Goal: Information Seeking & Learning: Learn about a topic

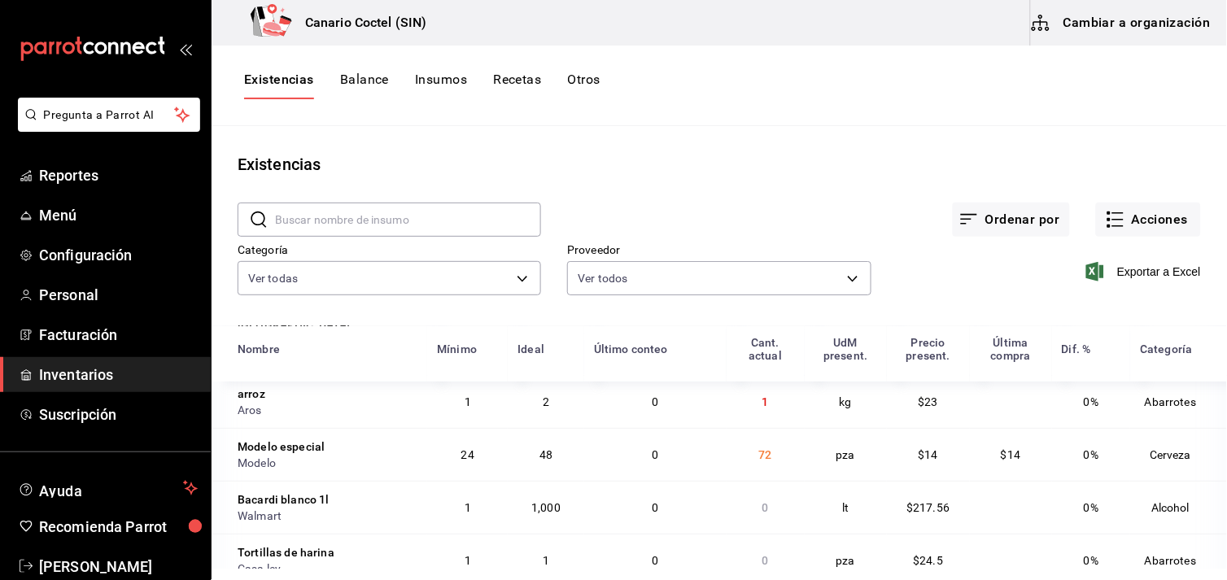
scroll to position [271, 0]
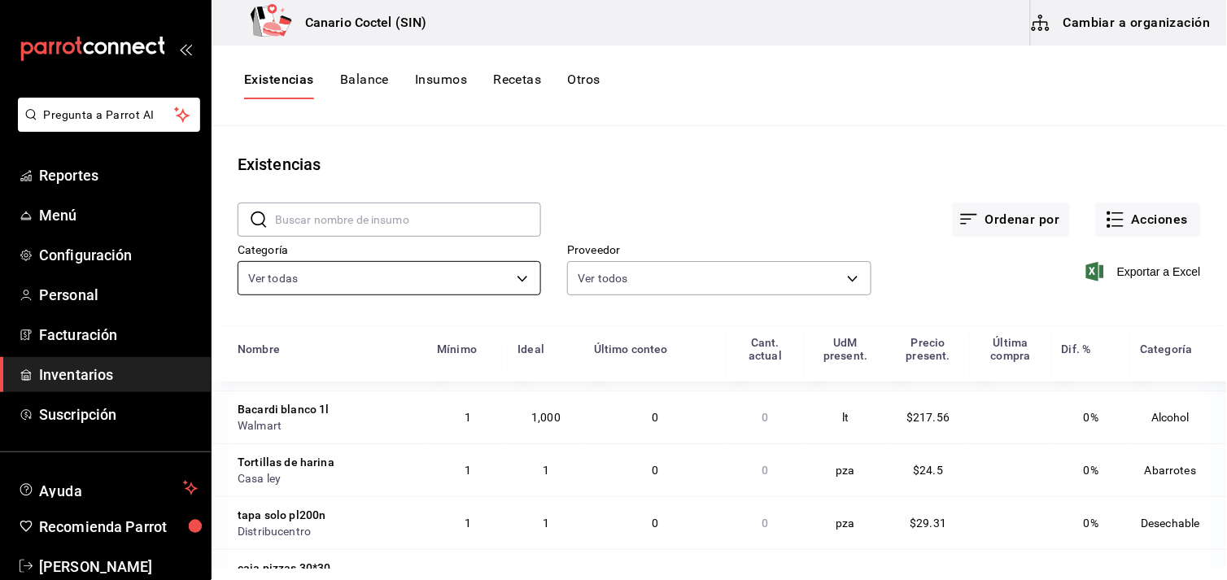
click at [517, 274] on body "Pregunta a Parrot AI Reportes Menú Configuración Personal Facturación Inventari…" at bounding box center [613, 284] width 1227 height 569
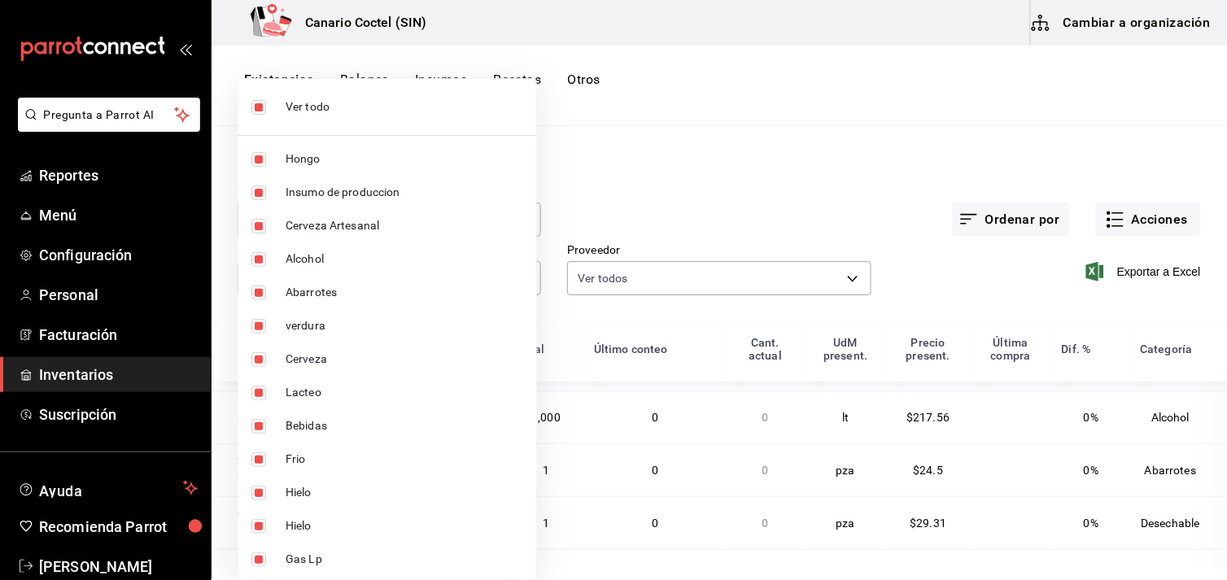
click at [334, 326] on span "verdura" at bounding box center [405, 325] width 238 height 17
type input "563f52eb-053c-48b7-ad53-9ee251be5005,9a08ec74-f345-4677-a58d-9a3e64d1dcf5,9ef14…"
checkbox input "false"
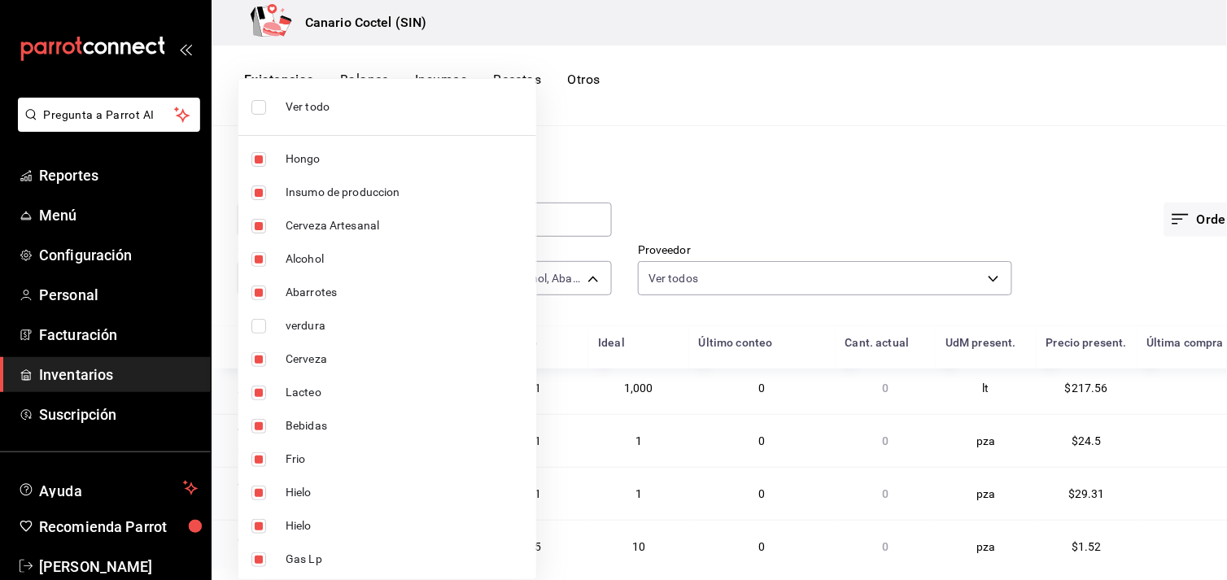
click at [334, 326] on span "verdura" at bounding box center [405, 325] width 238 height 17
click at [255, 327] on input "checkbox" at bounding box center [258, 326] width 15 height 15
checkbox input "false"
type input "563f52eb-053c-48b7-ad53-9ee251be5005,9a08ec74-f345-4677-a58d-9a3e64d1dcf5,9ef14…"
checkbox input "false"
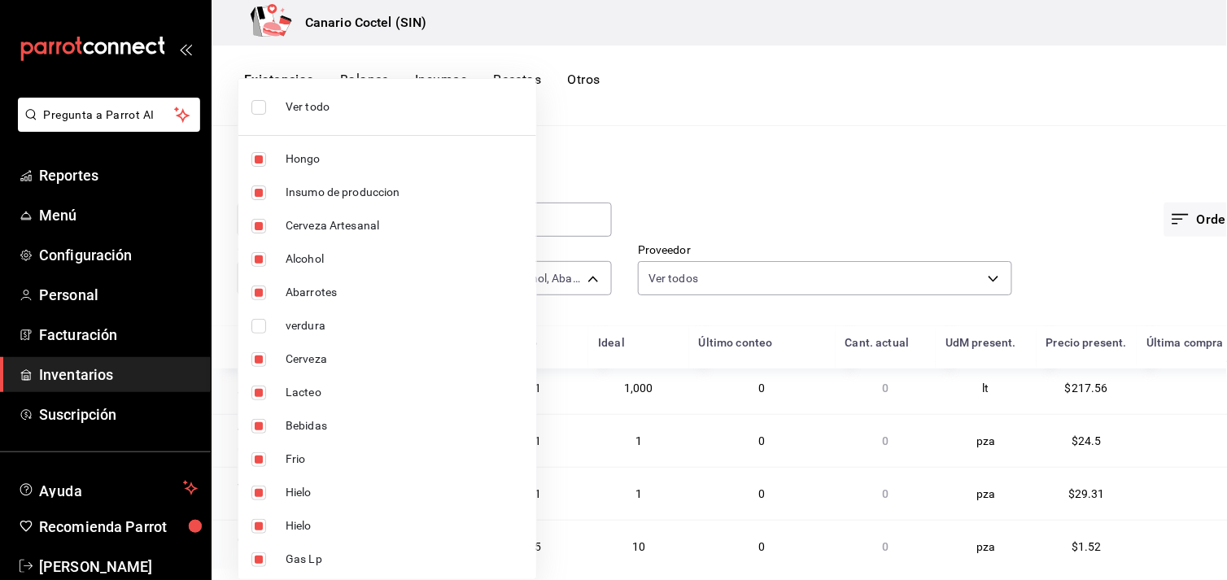
click at [932, 216] on div at bounding box center [613, 290] width 1227 height 580
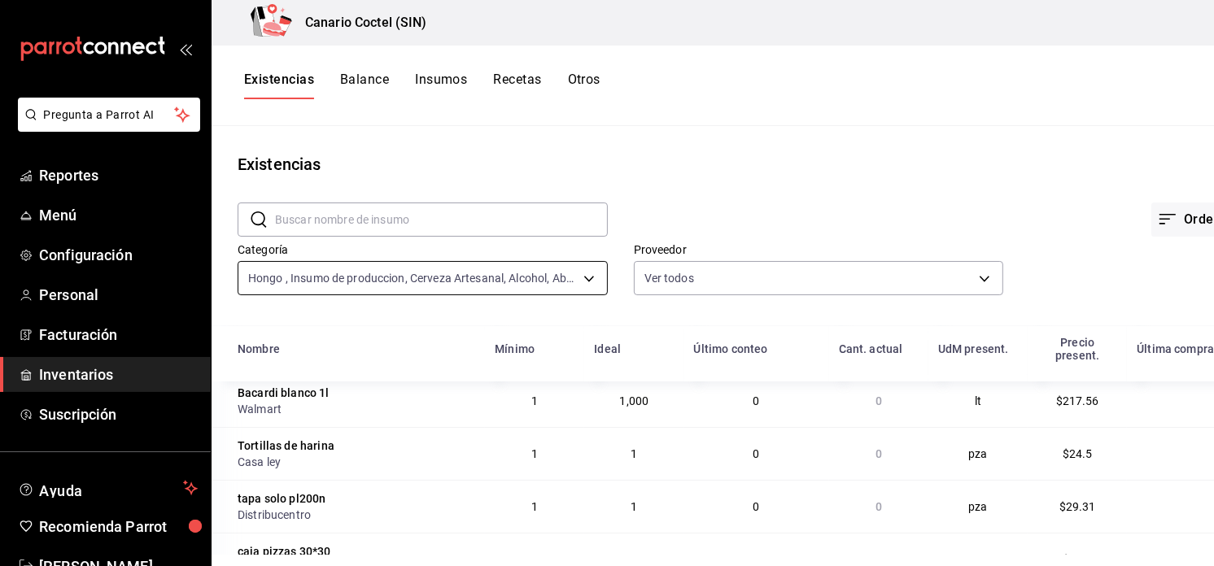
click at [583, 274] on body "Pregunta a Parrot AI Reportes Menú Configuración Personal Facturación Inventari…" at bounding box center [607, 277] width 1214 height 555
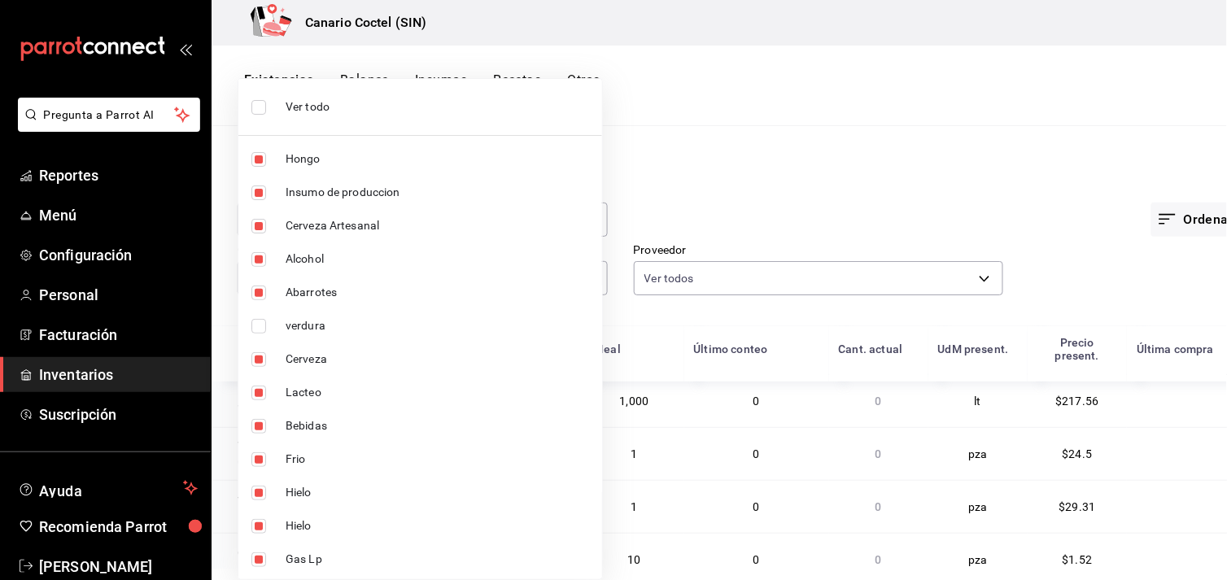
click at [323, 104] on span "Ver todo" at bounding box center [437, 106] width 303 height 17
type input "563f52eb-053c-48b7-ad53-9ee251be5005,9a08ec74-f345-4677-a58d-9a3e64d1dcf5,9ef14…"
checkbox input "true"
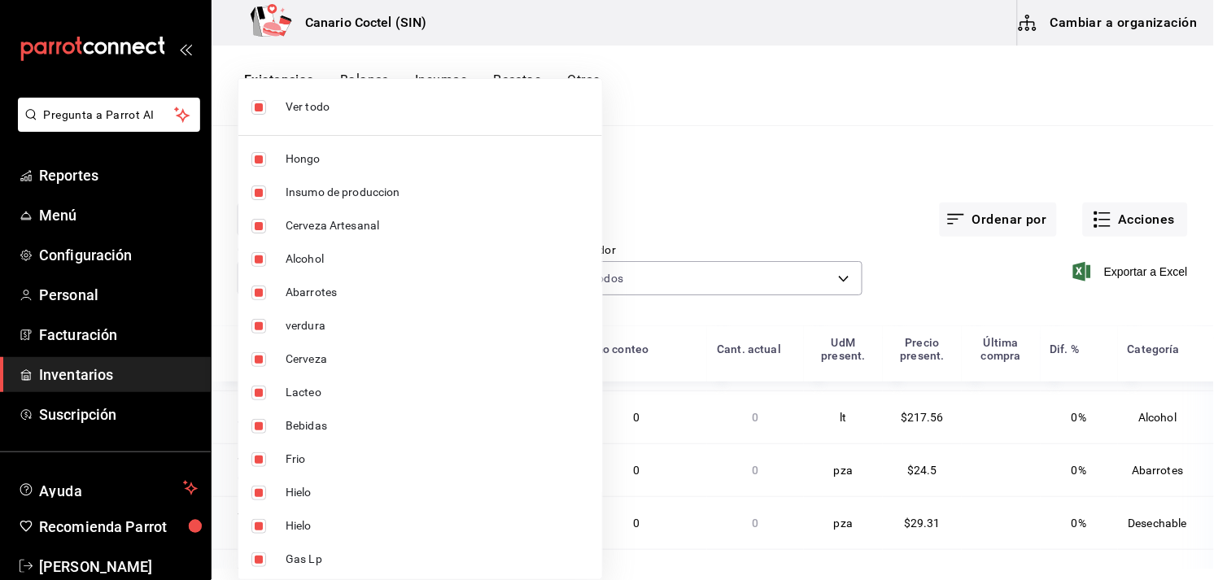
click at [323, 104] on span "Ver todo" at bounding box center [437, 106] width 303 height 17
checkbox input "false"
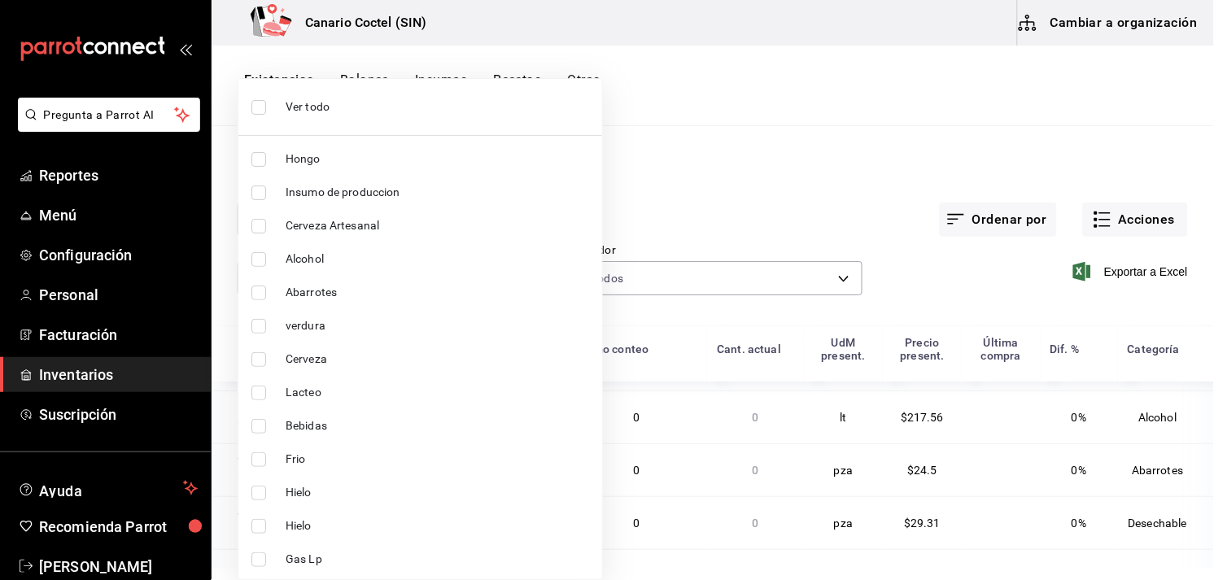
checkbox input "false"
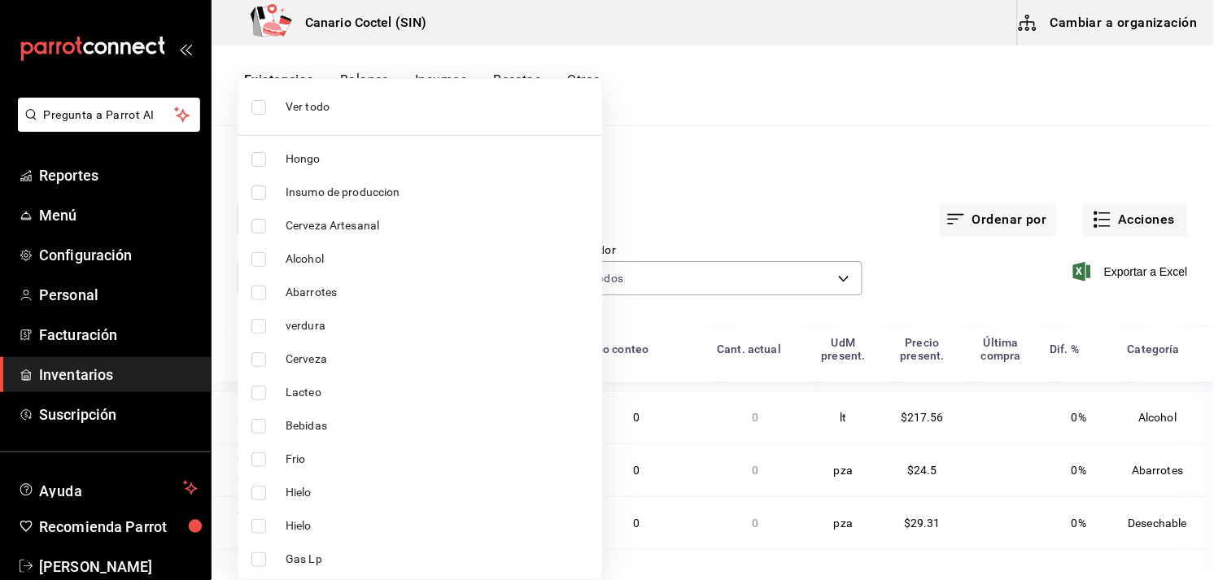
checkbox input "false"
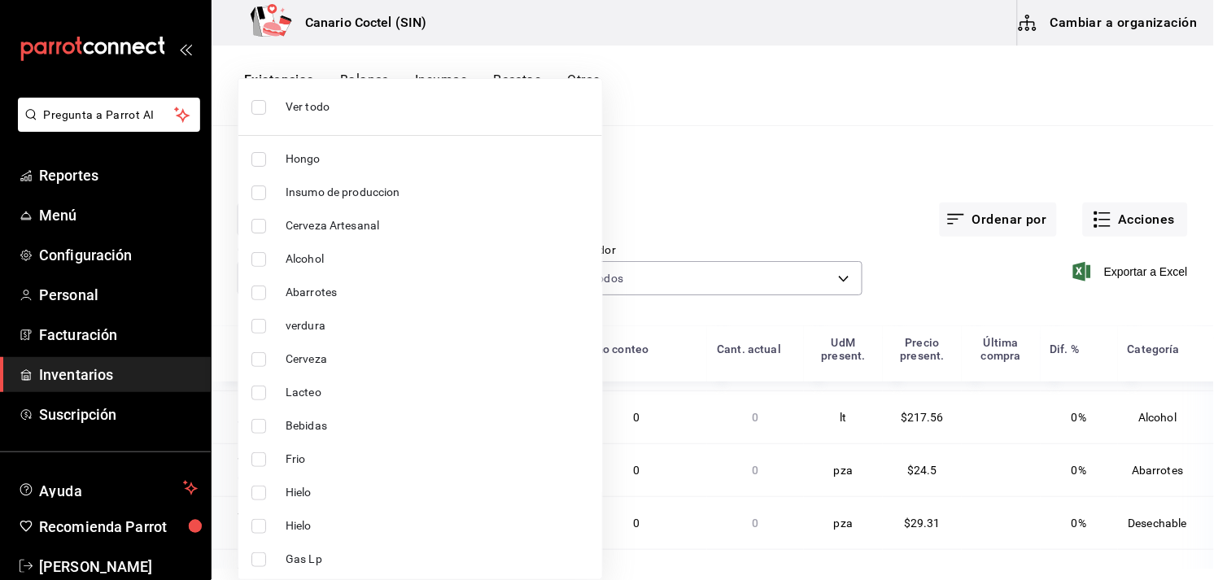
checkbox input "false"
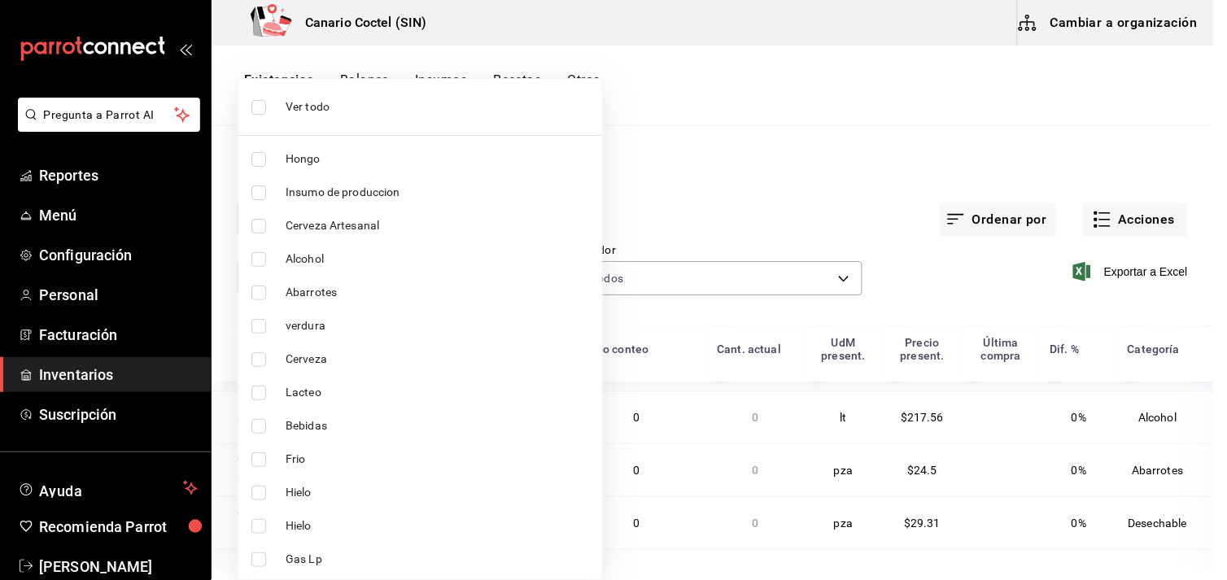
checkbox input "false"
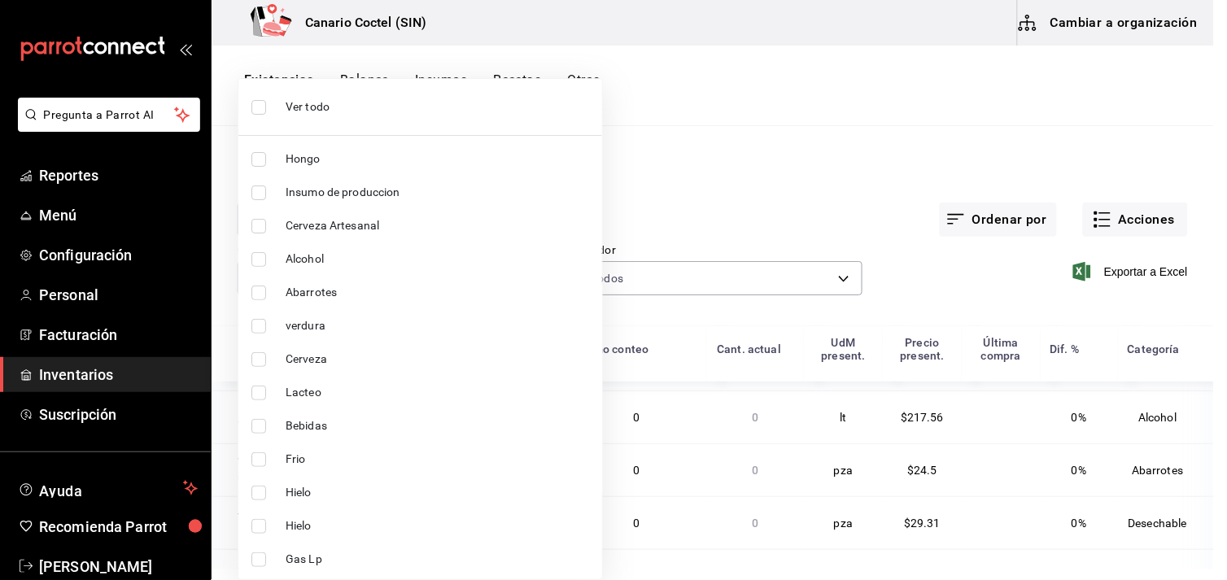
checkbox input "false"
click at [309, 262] on span "Alcohol" at bounding box center [437, 259] width 303 height 17
click at [258, 259] on input "checkbox" at bounding box center [258, 259] width 15 height 15
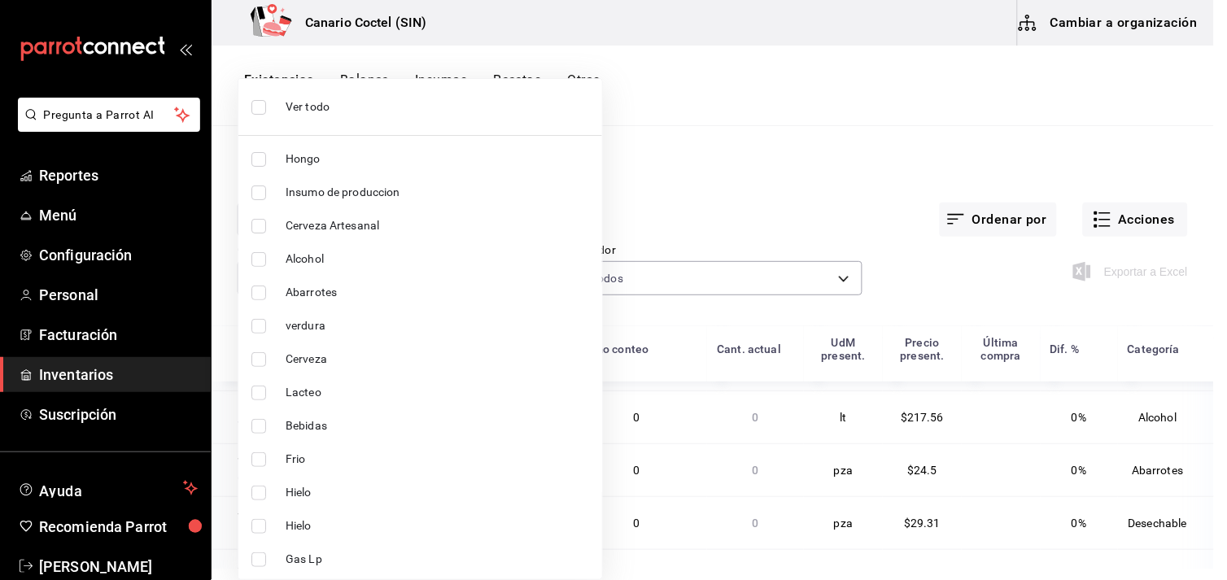
checkbox input "false"
click at [258, 260] on input "checkbox" at bounding box center [258, 259] width 15 height 15
checkbox input "true"
type input "58469aba-66be-46f7-b40a-efe2811c6de9"
click at [258, 260] on input "checkbox" at bounding box center [258, 259] width 15 height 15
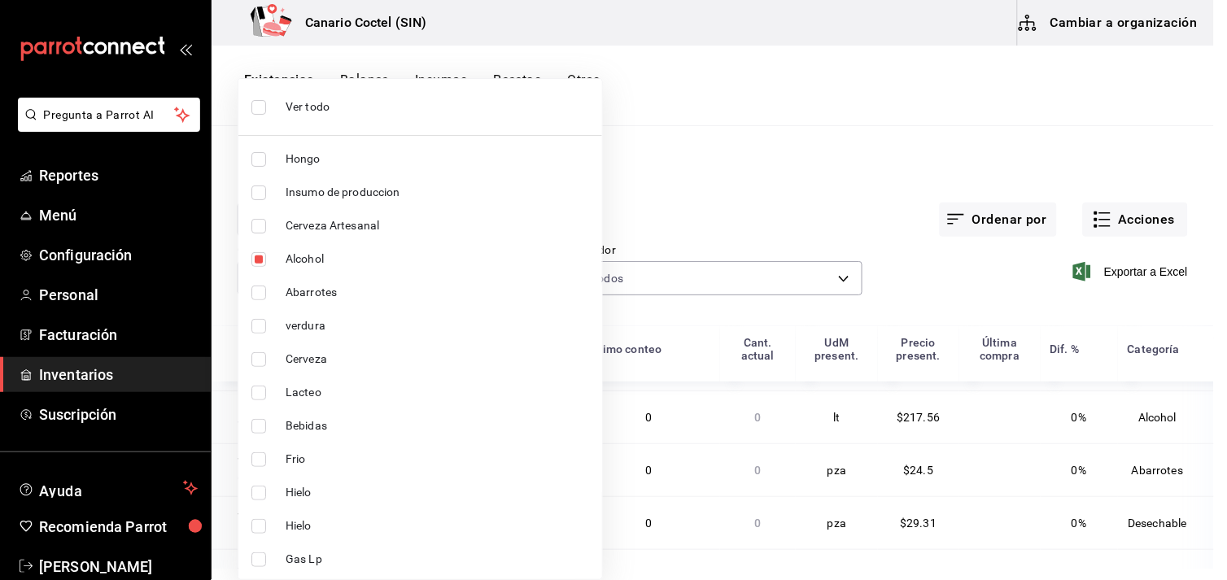
checkbox input "false"
click at [255, 262] on input "checkbox" at bounding box center [258, 259] width 15 height 15
checkbox input "true"
type input "58469aba-66be-46f7-b40a-efe2811c6de9"
click at [779, 221] on div at bounding box center [613, 290] width 1227 height 580
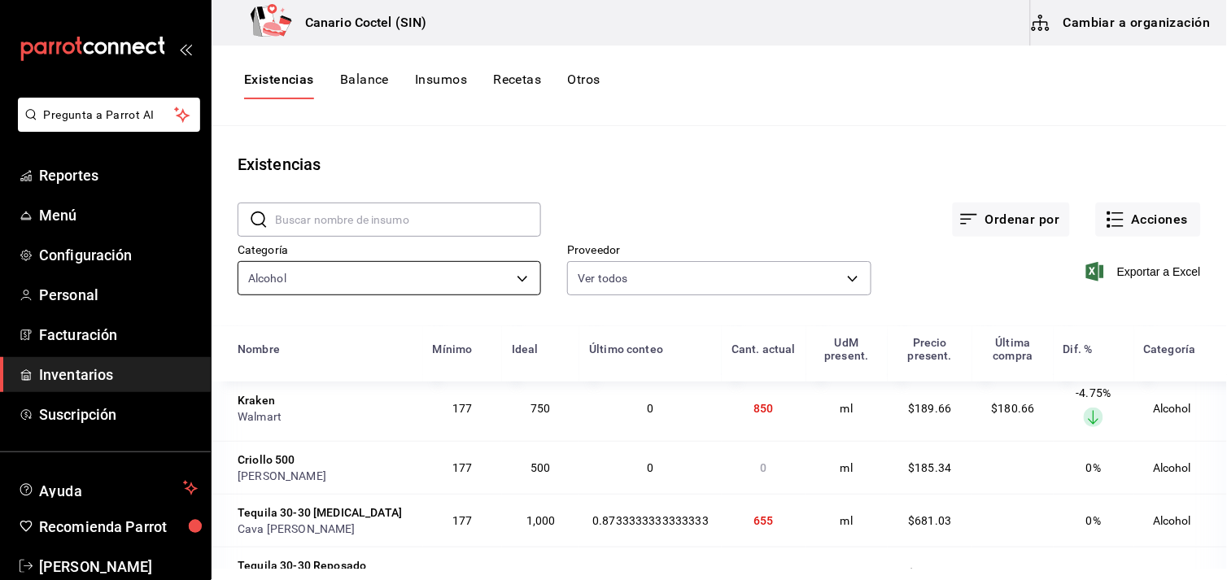
click at [514, 274] on body "Pregunta a Parrot AI Reportes Menú Configuración Personal Facturación Inventari…" at bounding box center [613, 284] width 1227 height 569
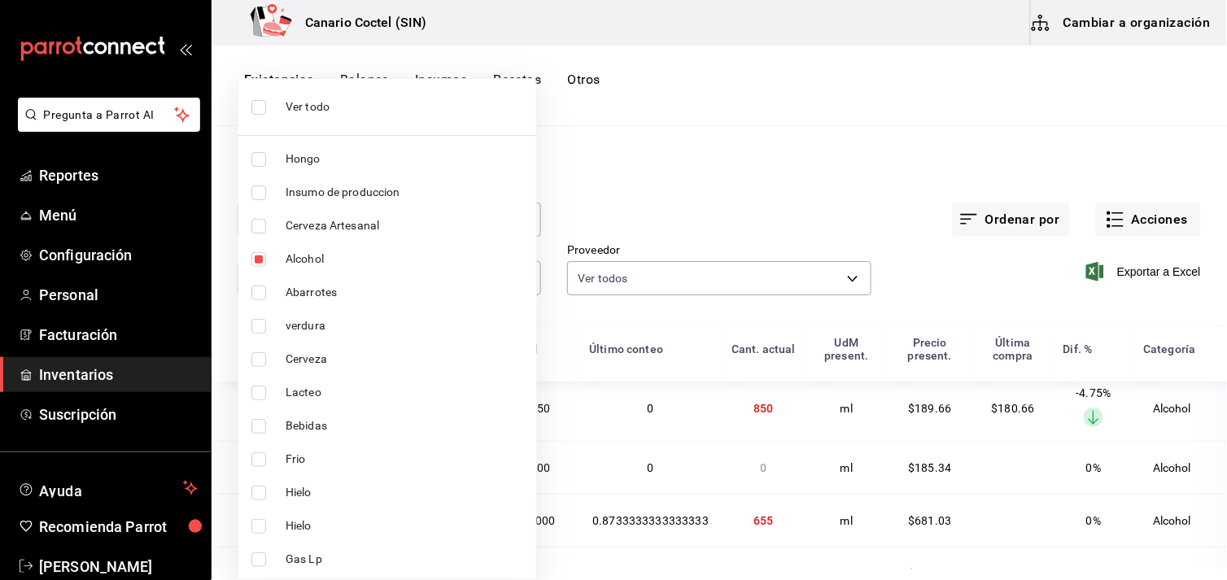
click at [304, 258] on span "Alcohol" at bounding box center [405, 259] width 238 height 17
checkbox input "false"
click at [255, 323] on input "checkbox" at bounding box center [258, 326] width 15 height 15
checkbox input "true"
click at [710, 205] on div at bounding box center [613, 290] width 1227 height 580
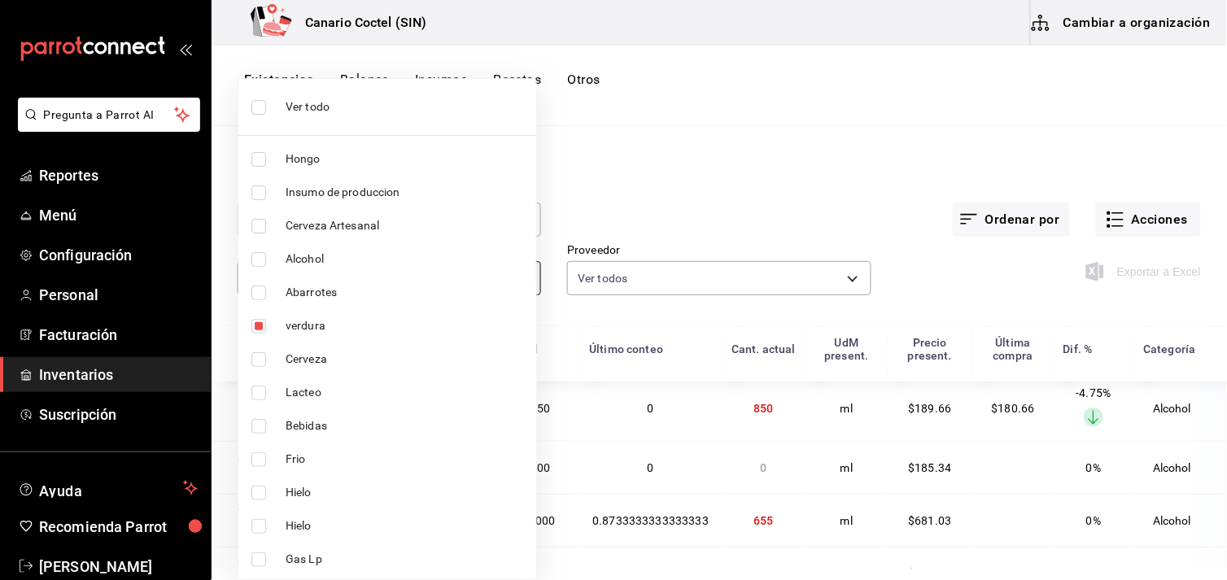
type input "841d8173-2c36-4ba4-a847-5f2802a90774"
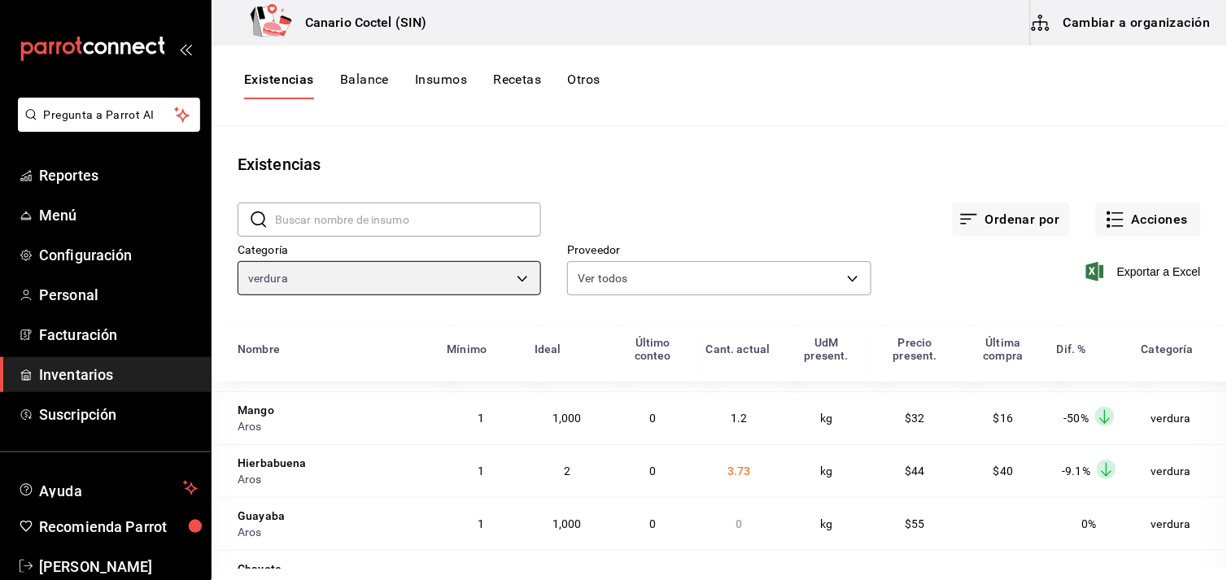
scroll to position [202, 0]
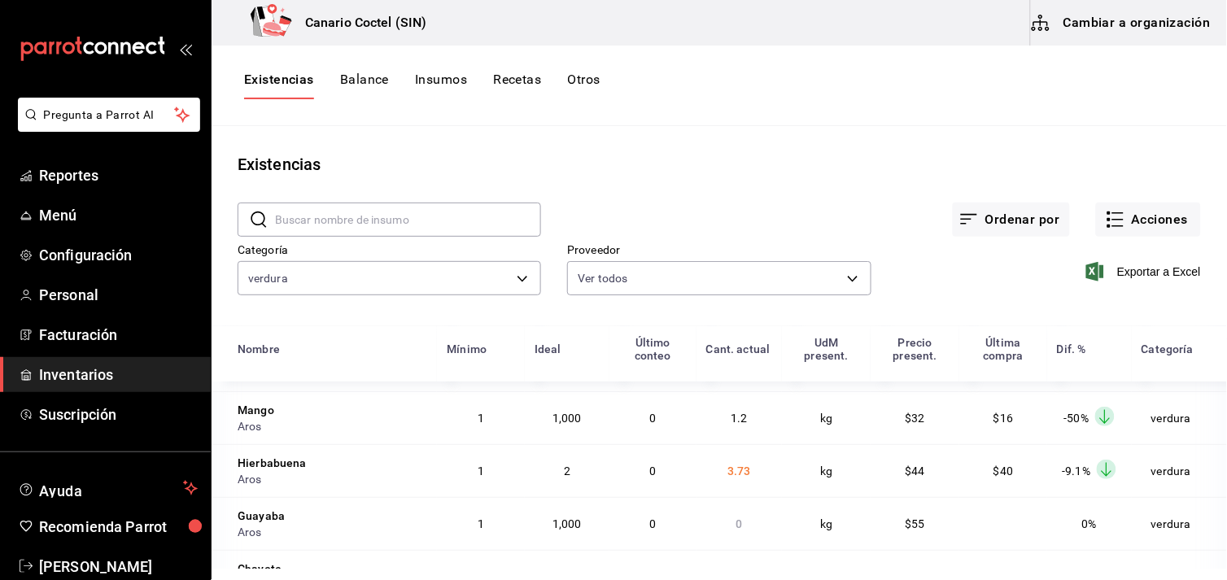
click at [1097, 474] on ellipse at bounding box center [1107, 470] width 20 height 20
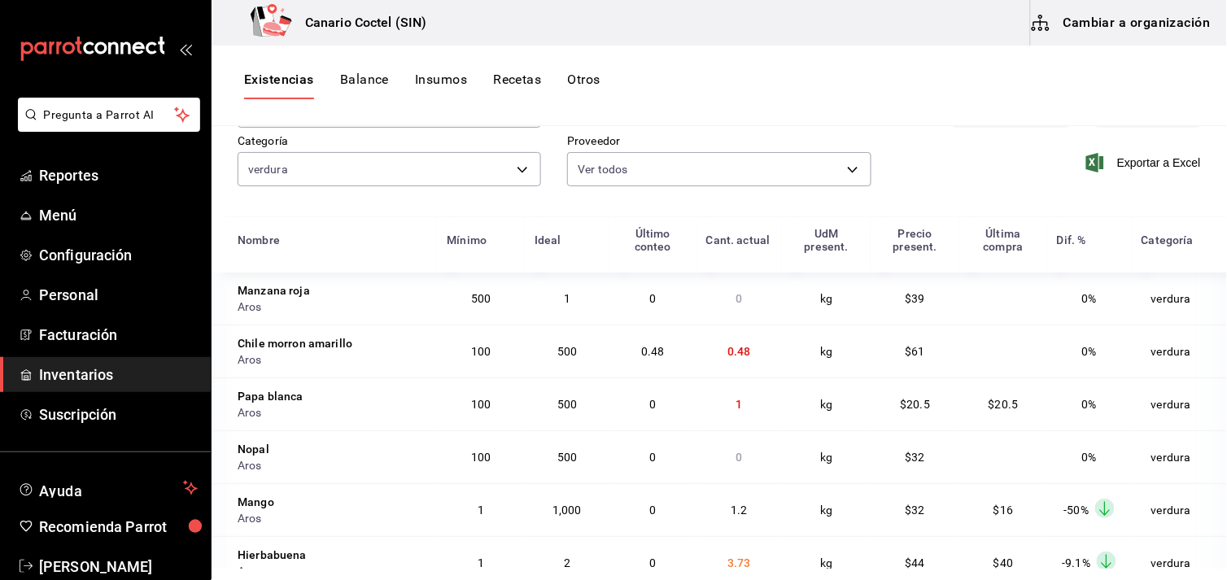
scroll to position [19, 0]
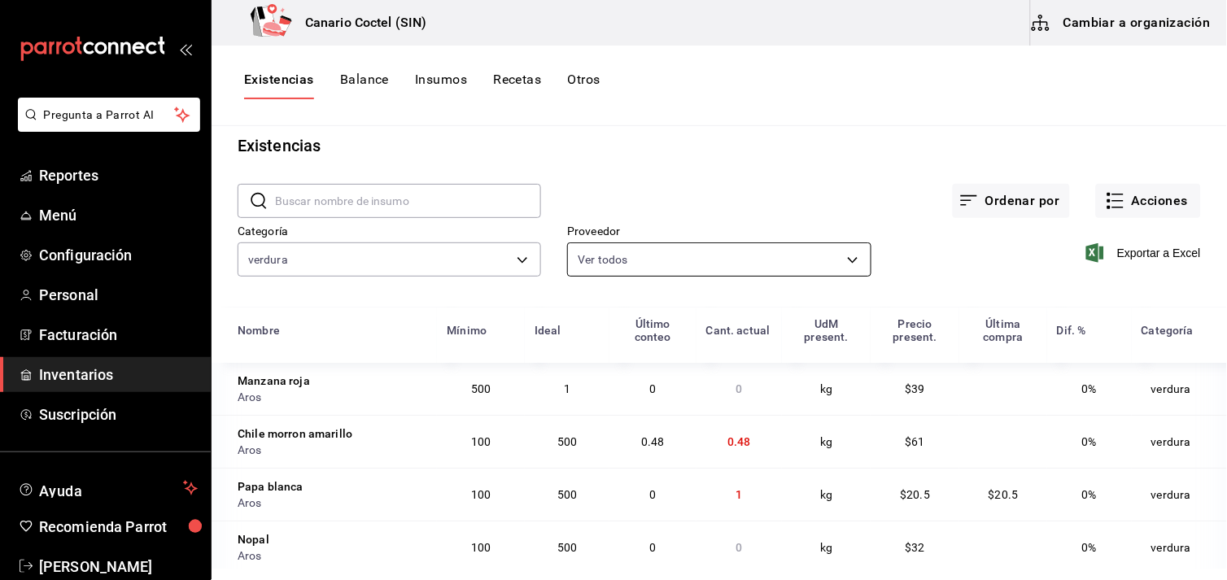
click at [848, 257] on body "Pregunta a Parrot AI Reportes Menú Configuración Personal Facturación Inventari…" at bounding box center [613, 284] width 1227 height 569
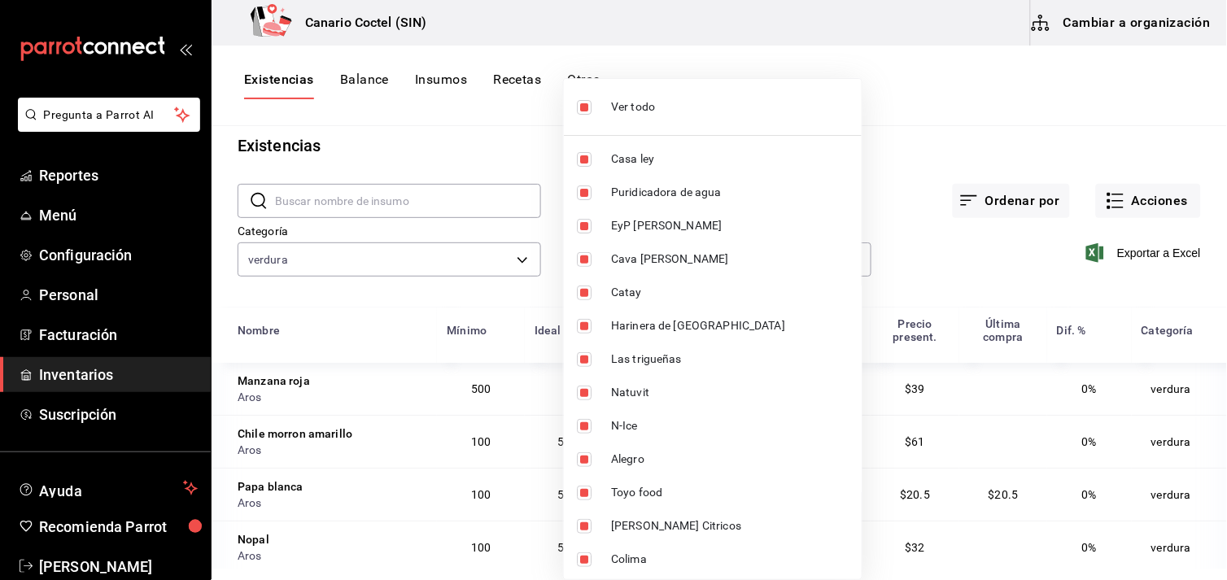
click at [657, 106] on span "Ver todo" at bounding box center [730, 106] width 238 height 17
checkbox input "false"
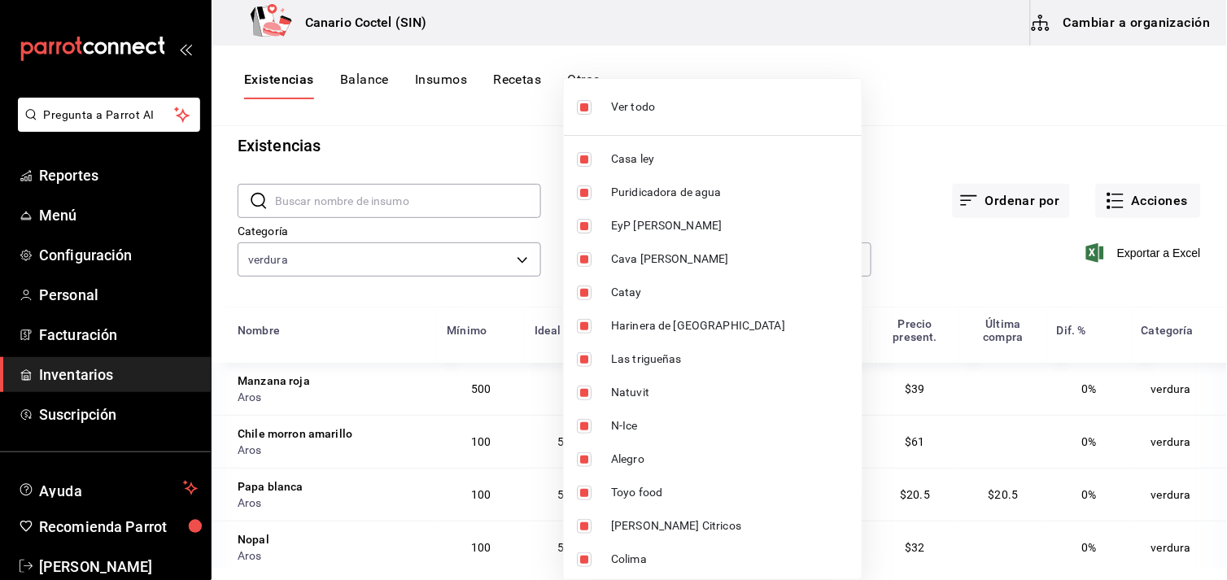
checkbox input "false"
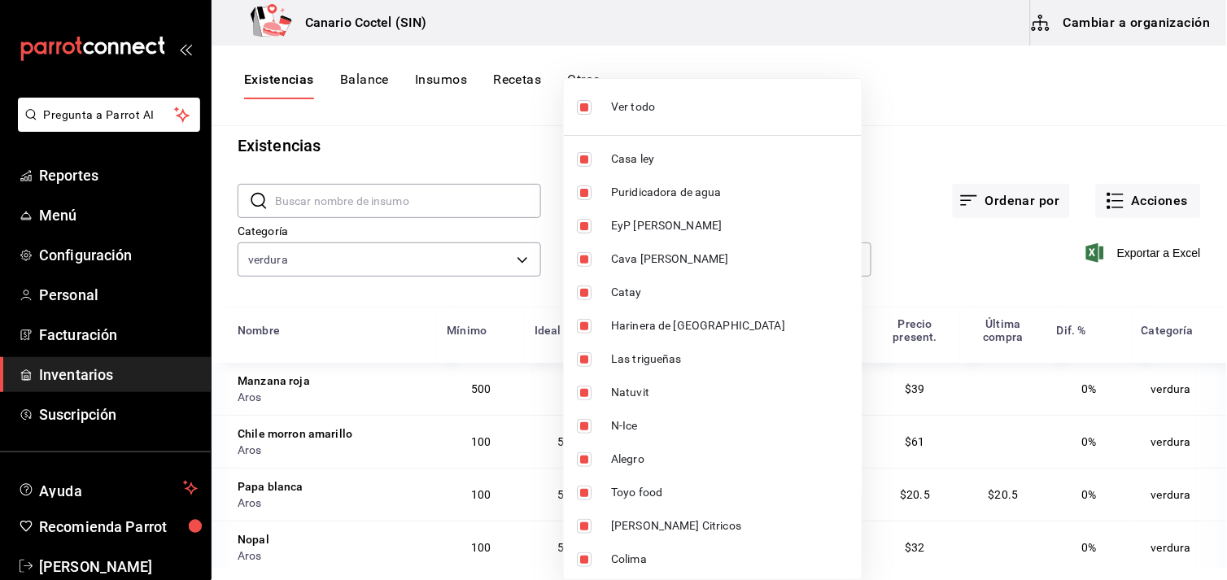
checkbox input "false"
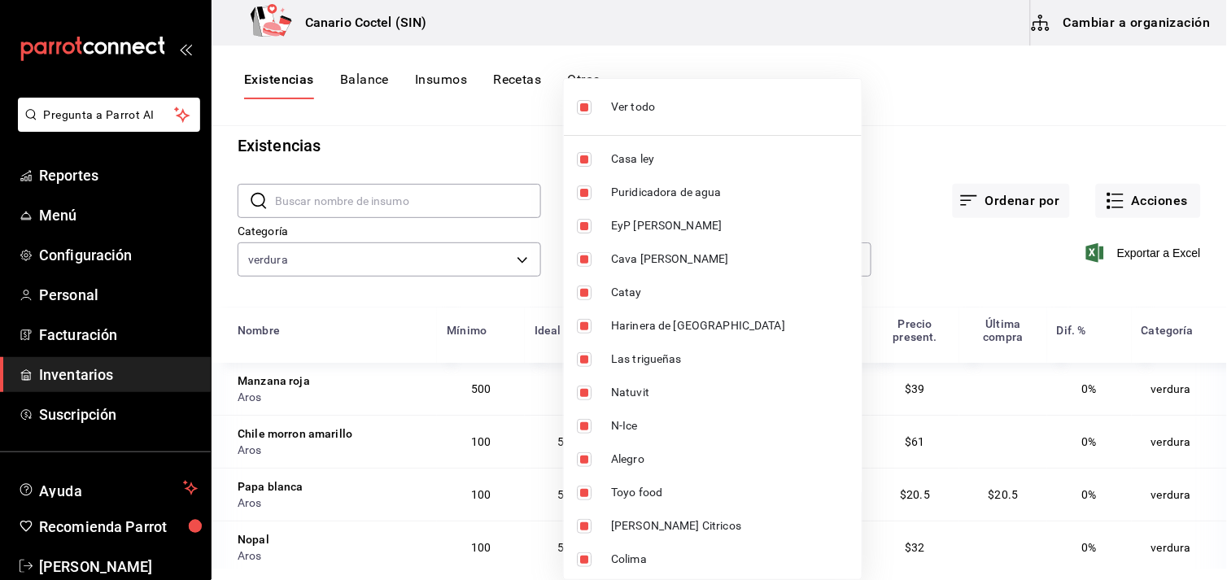
checkbox input "false"
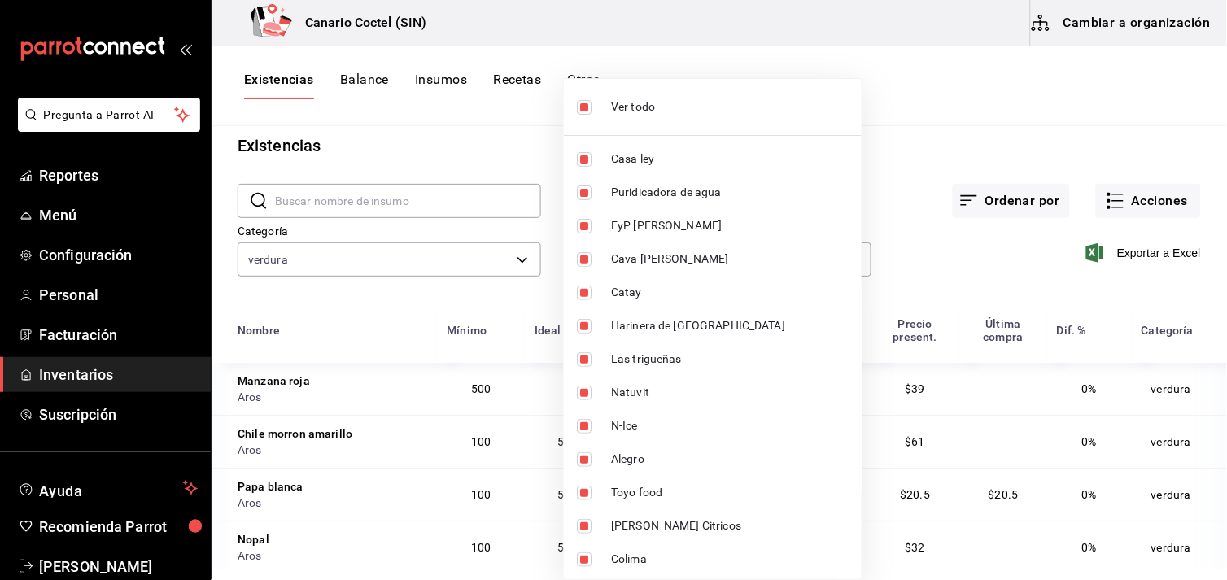
checkbox input "false"
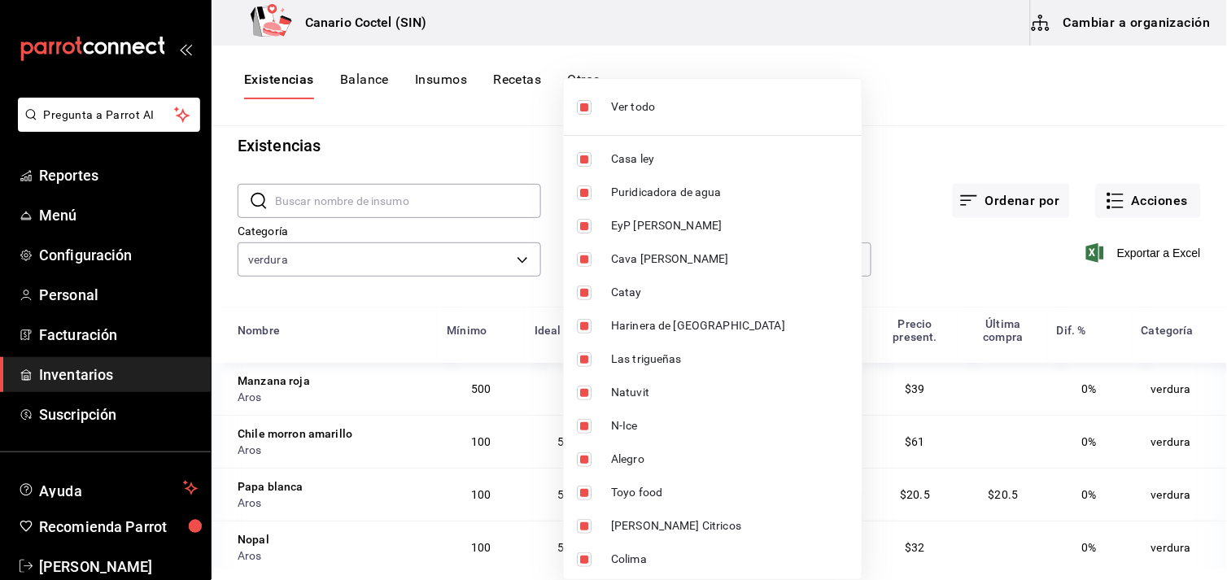
checkbox input "false"
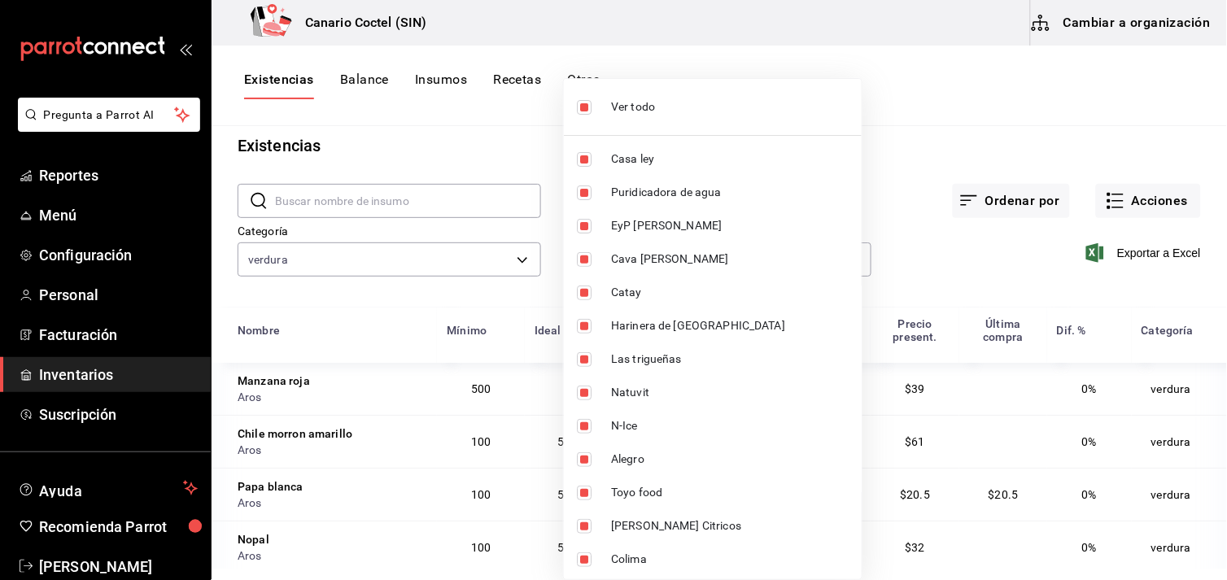
checkbox input "false"
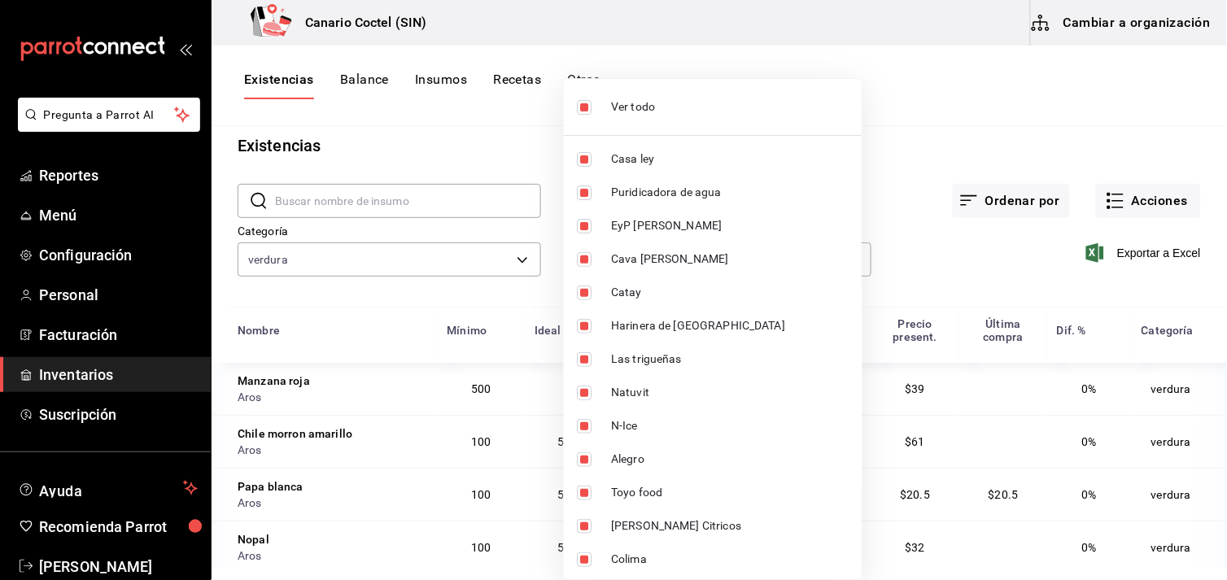
checkbox input "false"
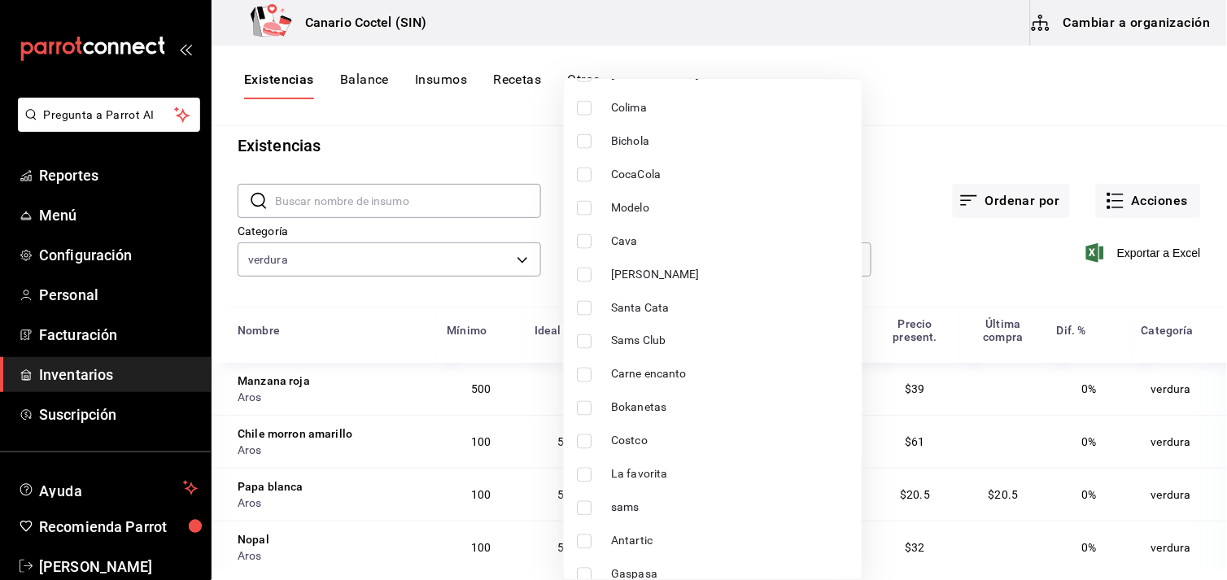
scroll to position [722, 0]
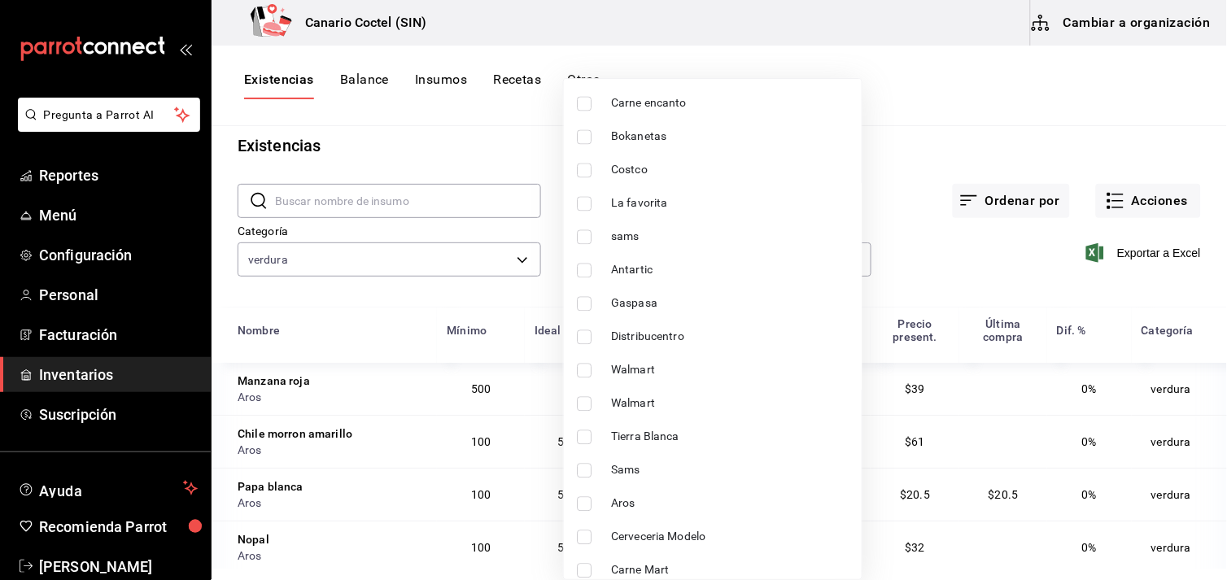
click at [619, 502] on span "Aros" at bounding box center [730, 503] width 238 height 17
type input "b9167449-11b7-497f-993d-6e5407facada"
checkbox input "true"
click at [917, 264] on div at bounding box center [613, 290] width 1227 height 580
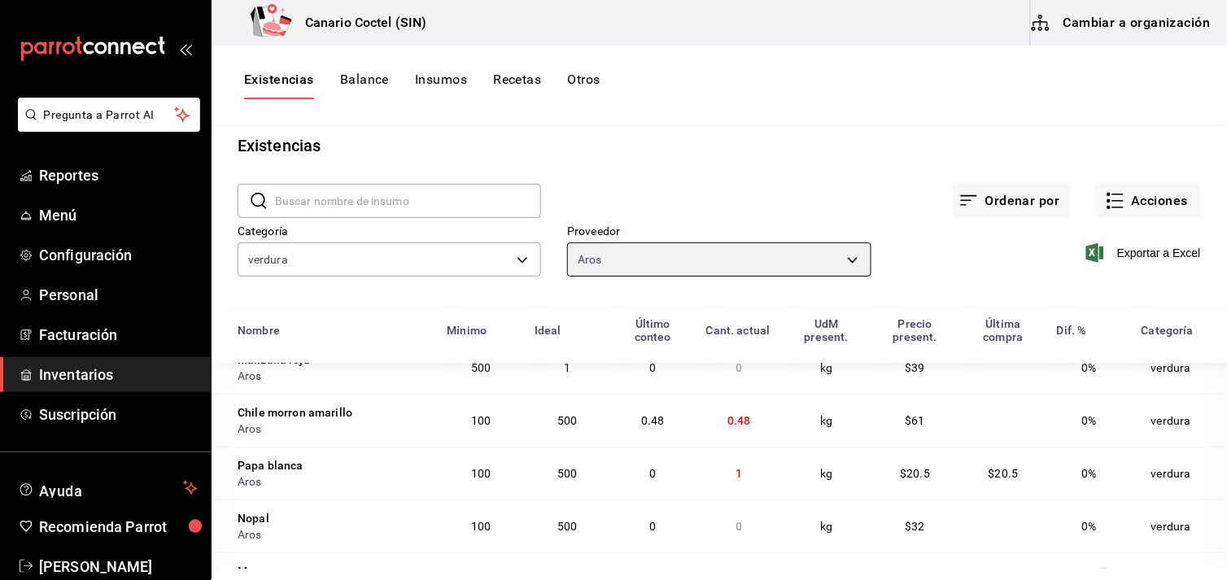
scroll to position [0, 0]
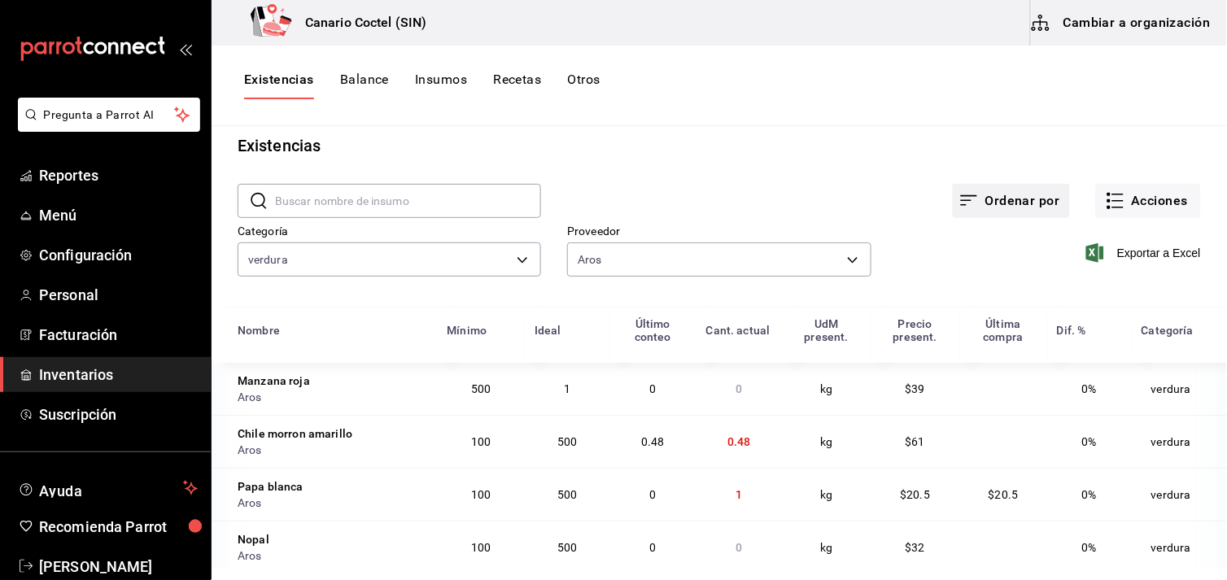
click at [1002, 202] on button "Ordenar por" at bounding box center [1011, 201] width 117 height 34
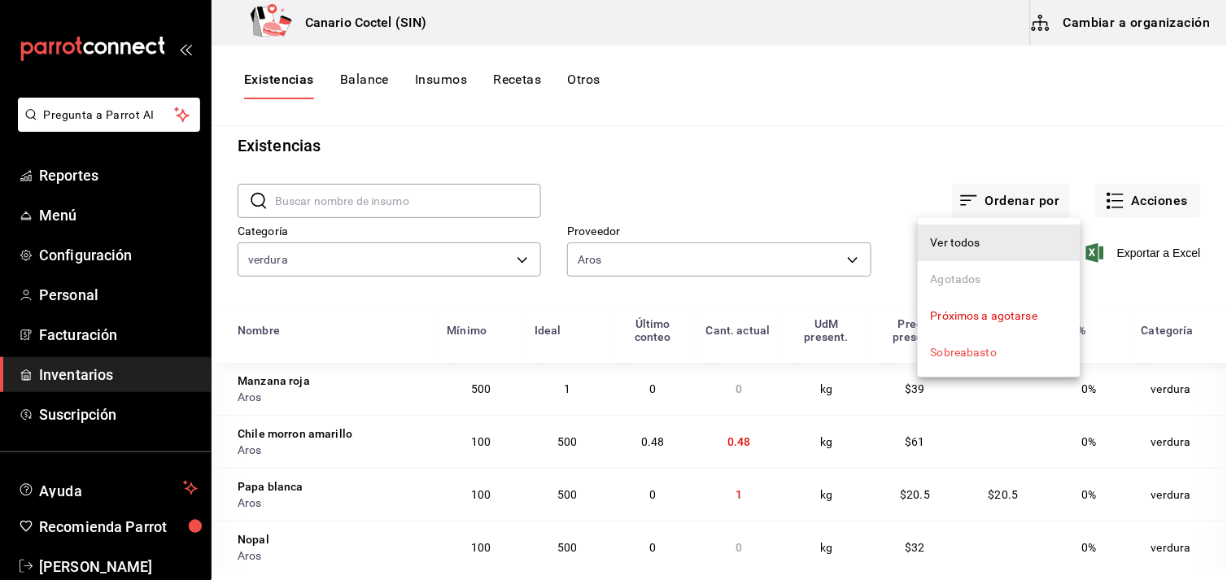
click at [1011, 310] on div "Próximos a agotarse" at bounding box center [984, 316] width 107 height 17
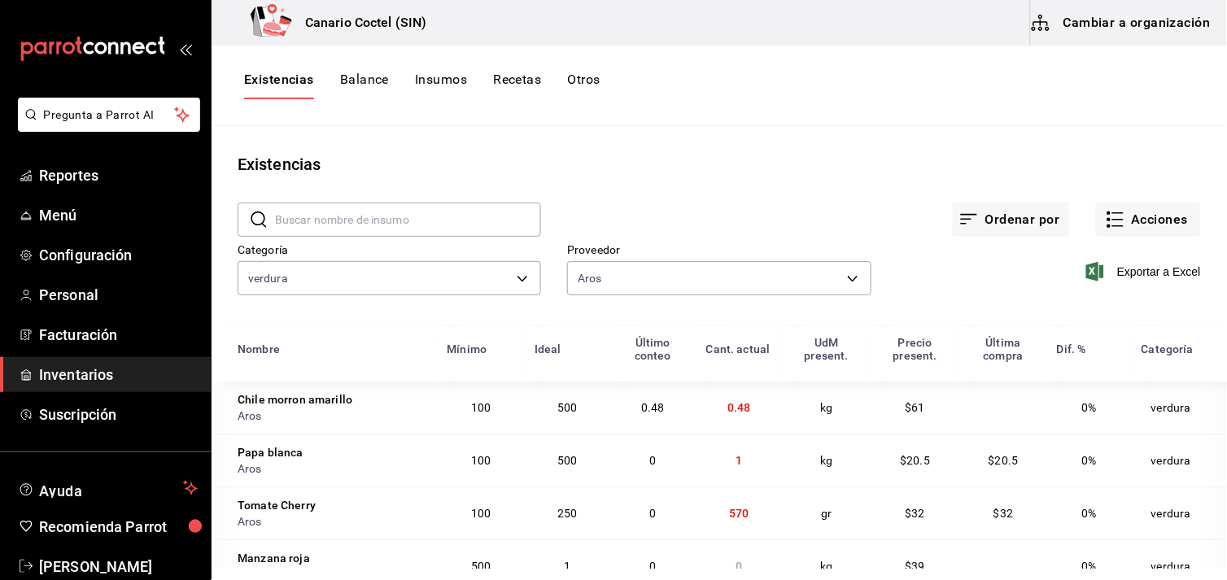
click at [433, 75] on button "Insumos" at bounding box center [441, 86] width 52 height 28
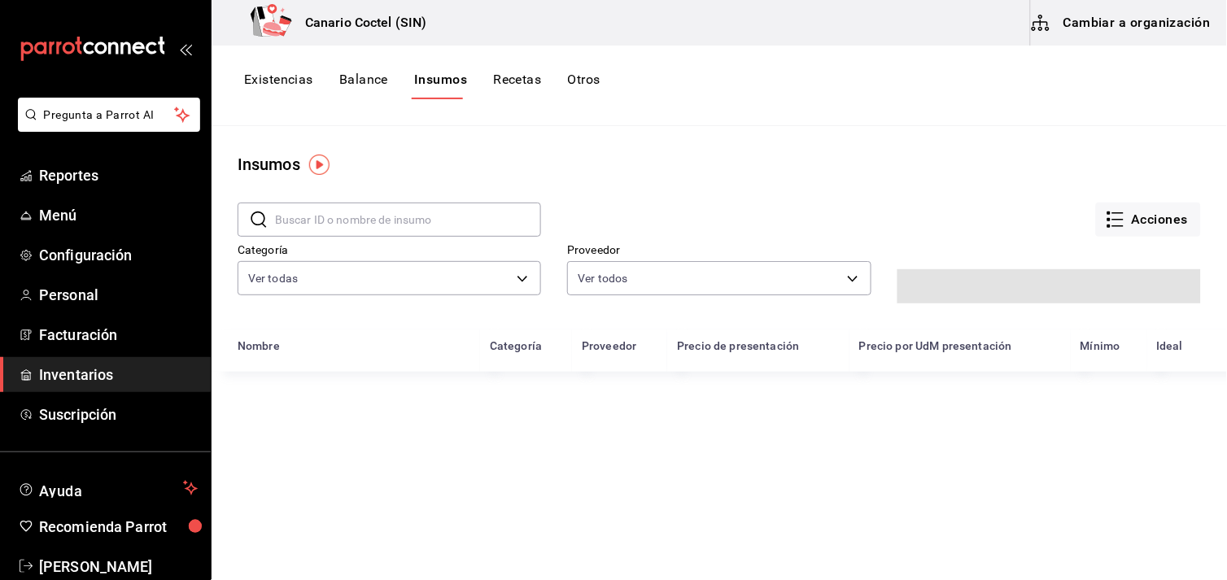
click at [329, 216] on input "text" at bounding box center [408, 219] width 266 height 33
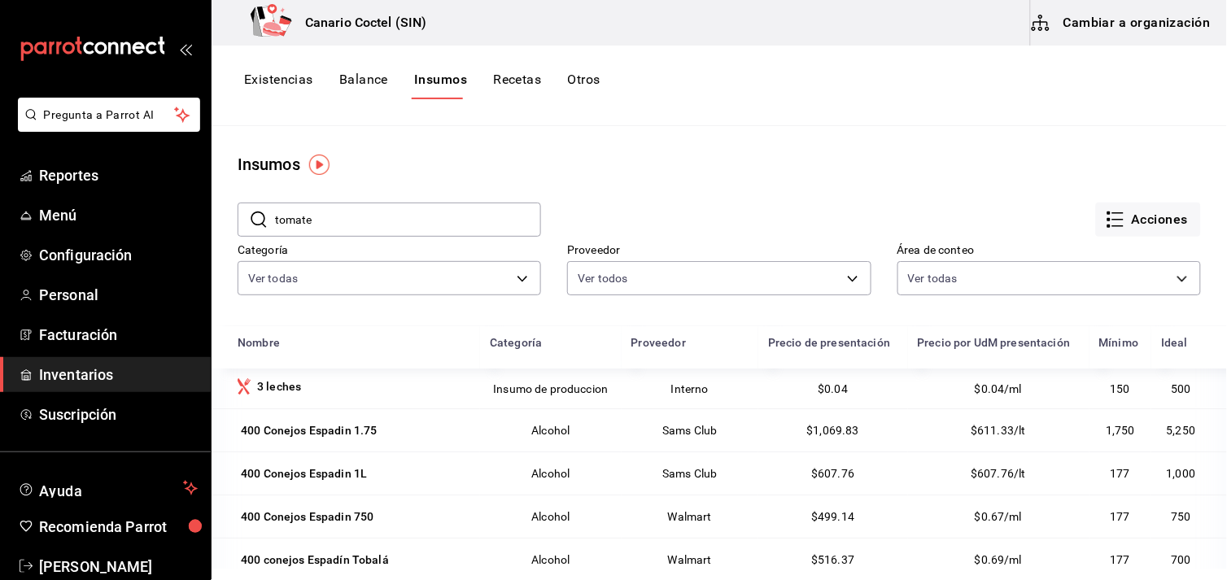
type input "tomate"
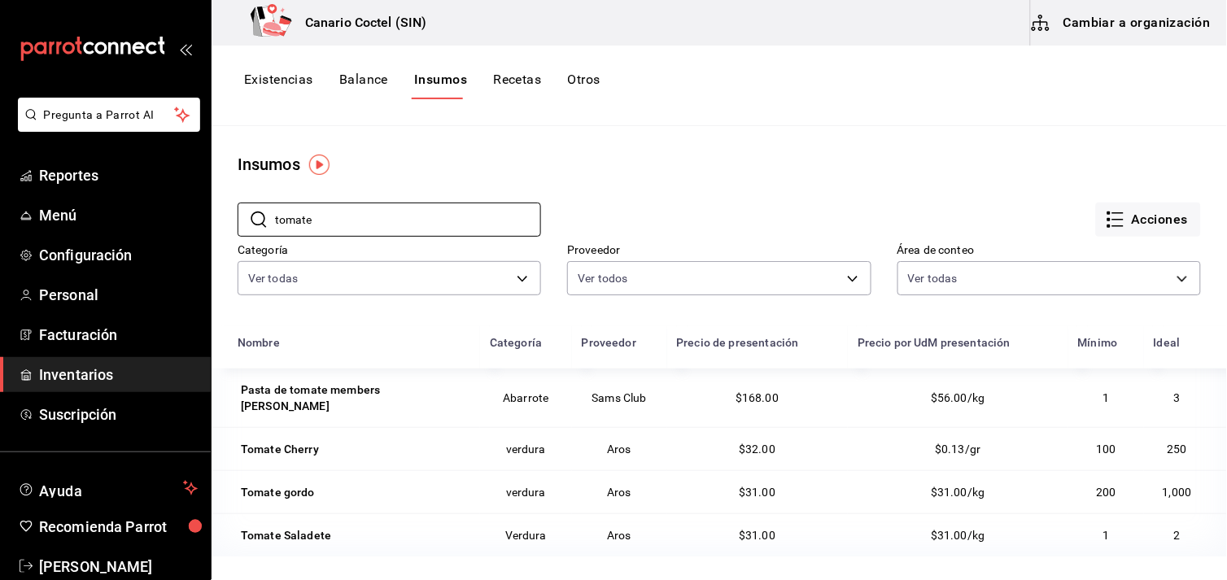
click at [501, 77] on button "Recetas" at bounding box center [517, 86] width 48 height 28
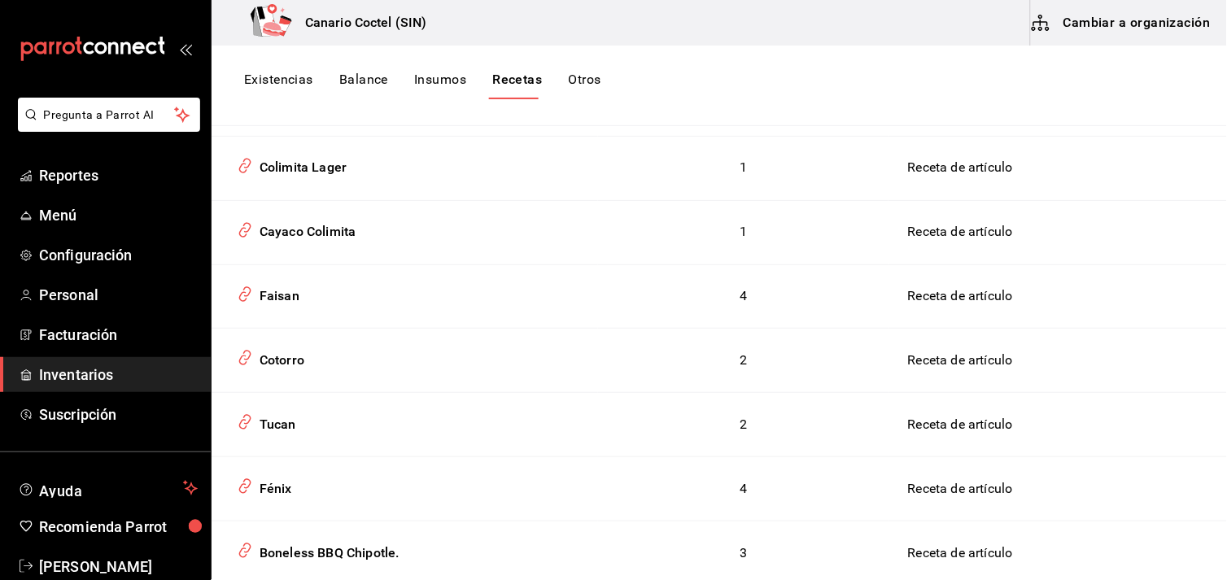
scroll to position [2892, 0]
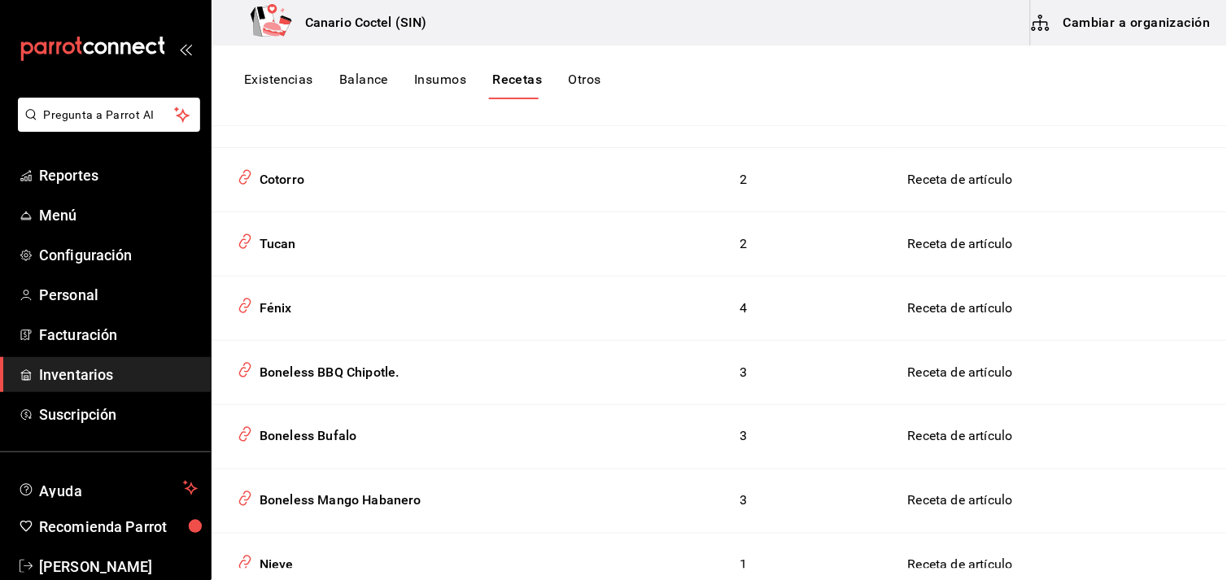
click at [973, 428] on td "Receta de artículo" at bounding box center [1057, 436] width 338 height 64
click at [327, 421] on div "Boneless Bufalo" at bounding box center [305, 433] width 104 height 25
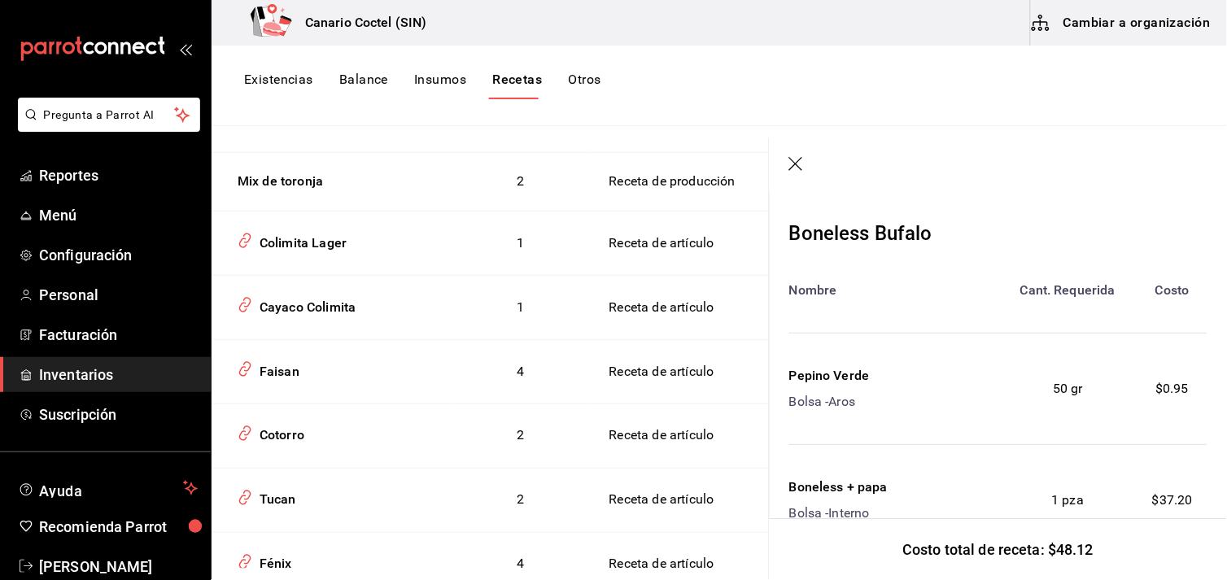
click at [796, 164] on icon "button" at bounding box center [796, 164] width 14 height 14
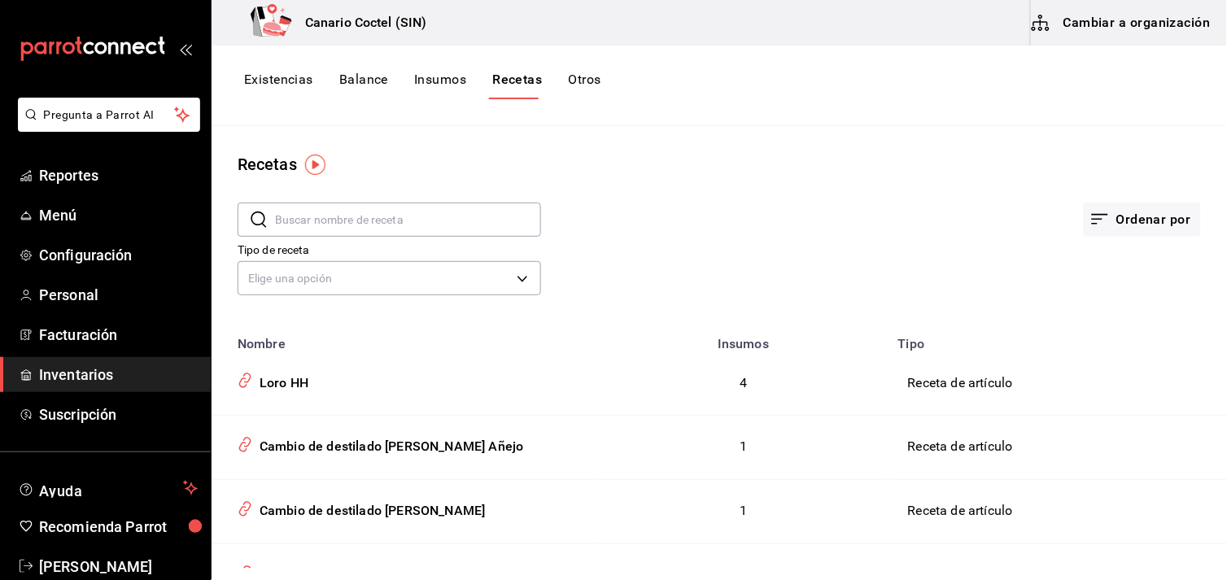
click at [338, 212] on input "text" at bounding box center [408, 219] width 266 height 33
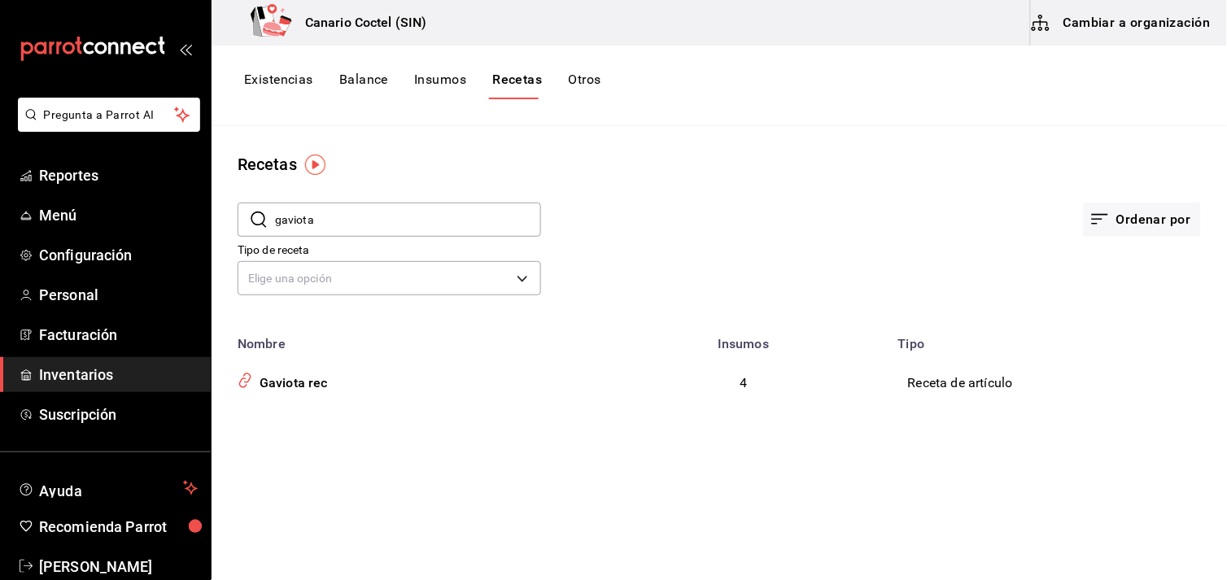
type input "gaviota"
click at [317, 387] on div "Gaviota rec" at bounding box center [290, 380] width 75 height 25
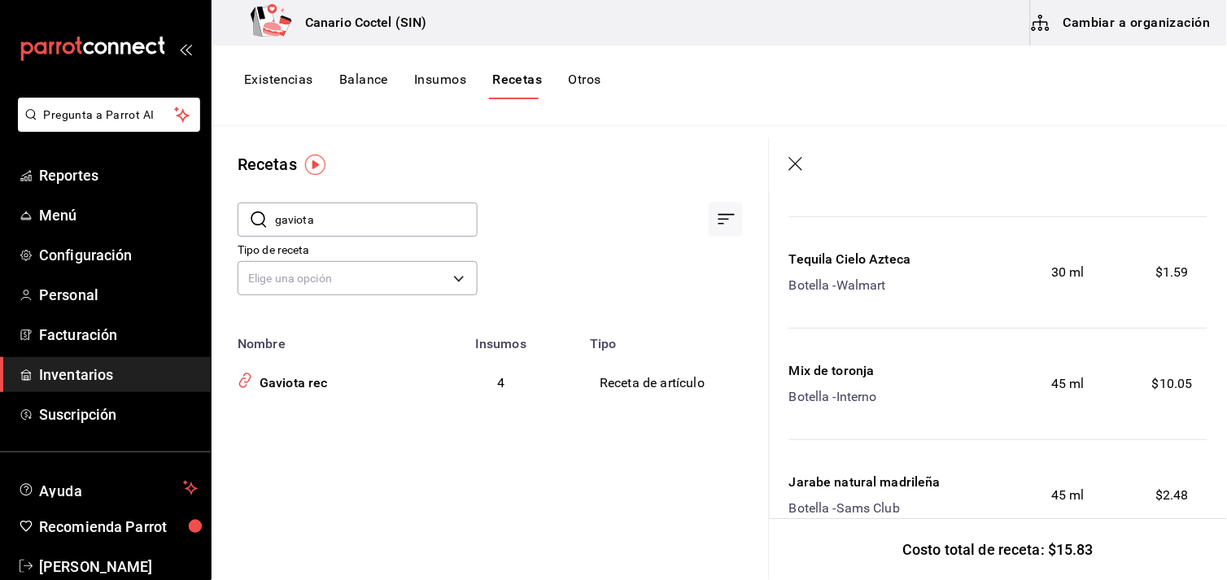
scroll to position [26, 0]
